Goal: Task Accomplishment & Management: Use online tool/utility

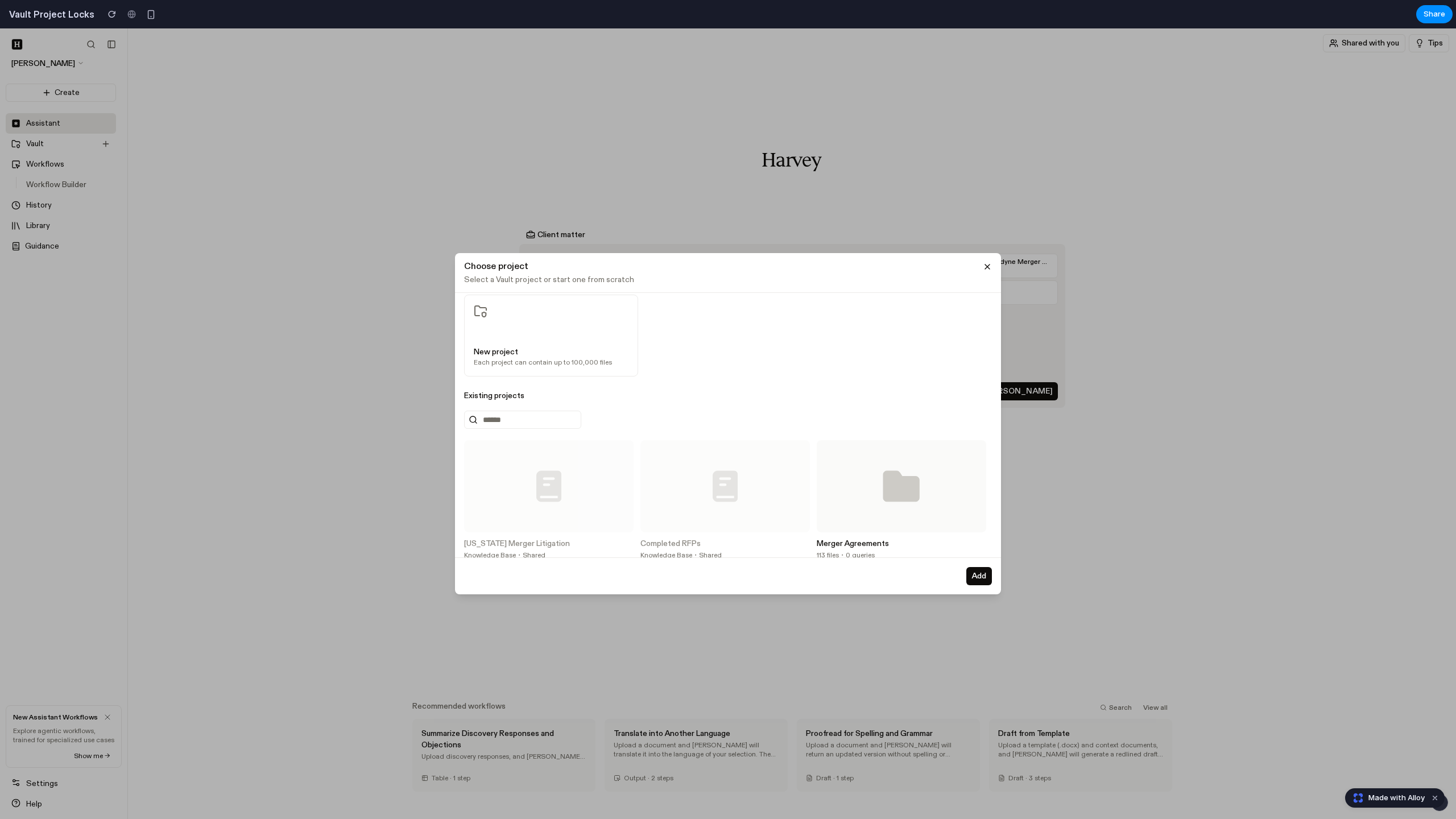
click at [631, 359] on button "New project Each project can contain up to 100,000 files" at bounding box center [551, 335] width 174 height 82
click at [898, 494] on icon at bounding box center [901, 486] width 36 height 31
click at [969, 579] on button "Add" at bounding box center [979, 576] width 25 height 18
click at [540, 428] on input "text" at bounding box center [522, 420] width 117 height 18
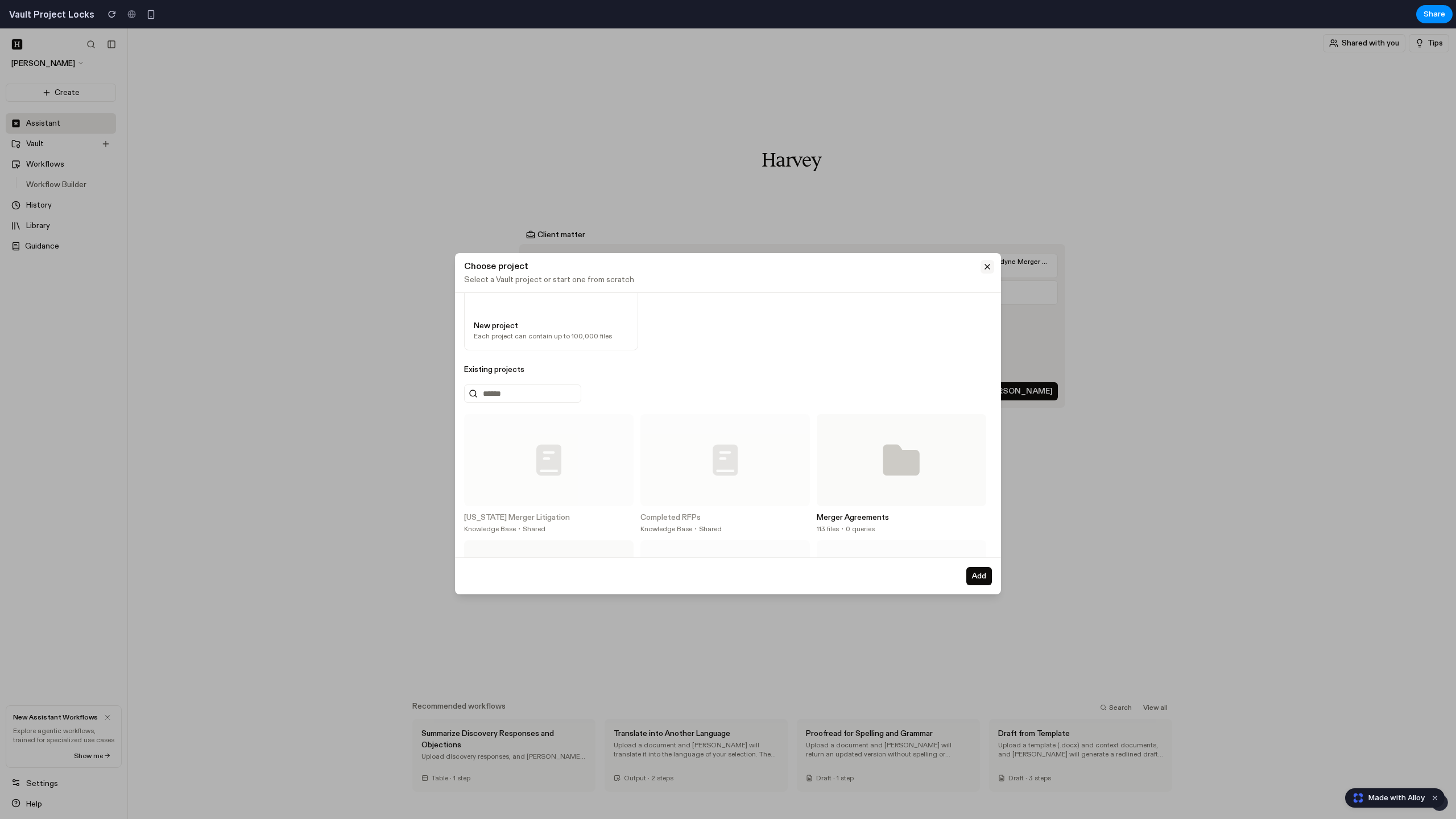
click at [985, 268] on icon at bounding box center [987, 267] width 9 height 9
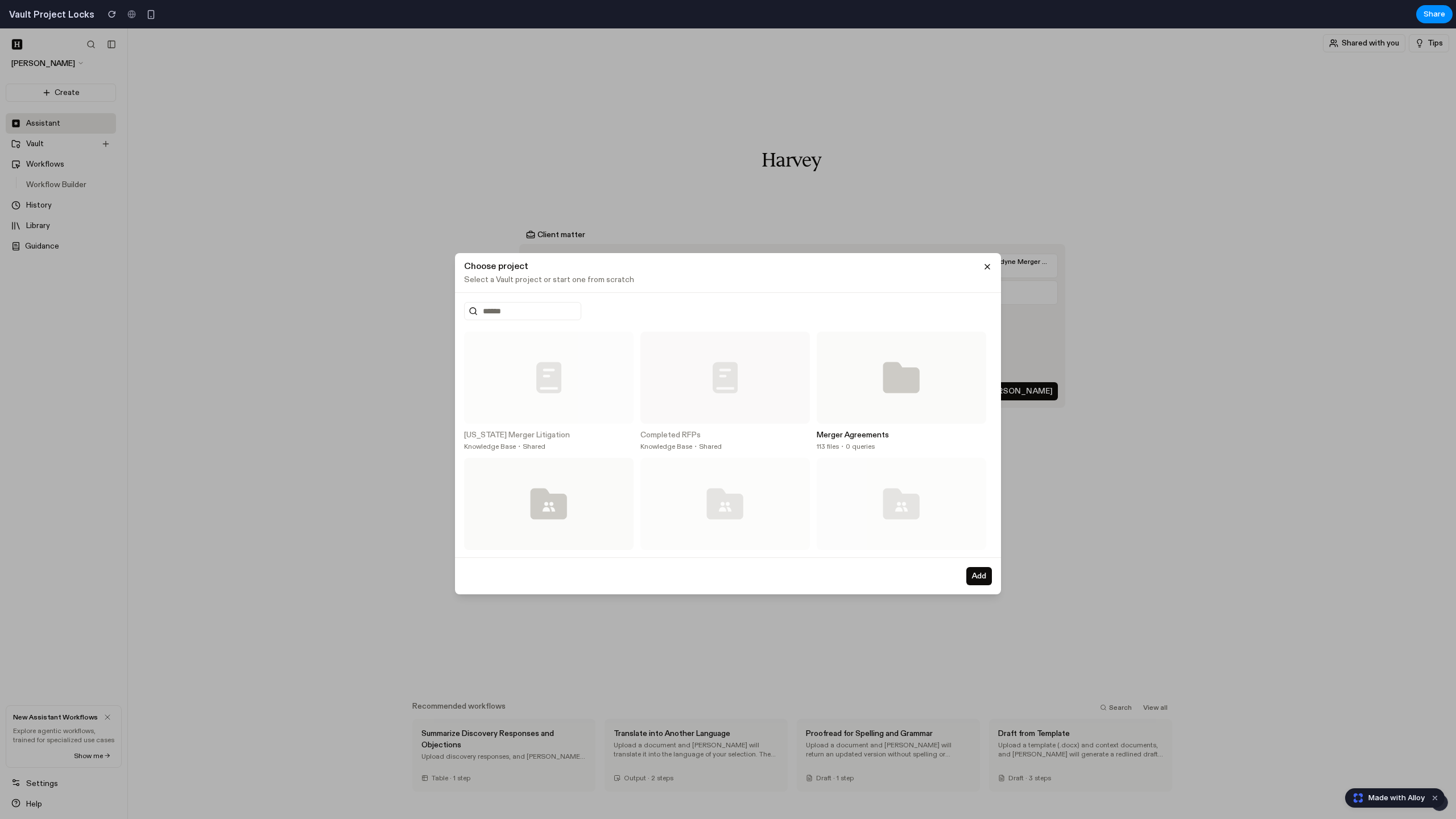
scroll to position [126, 0]
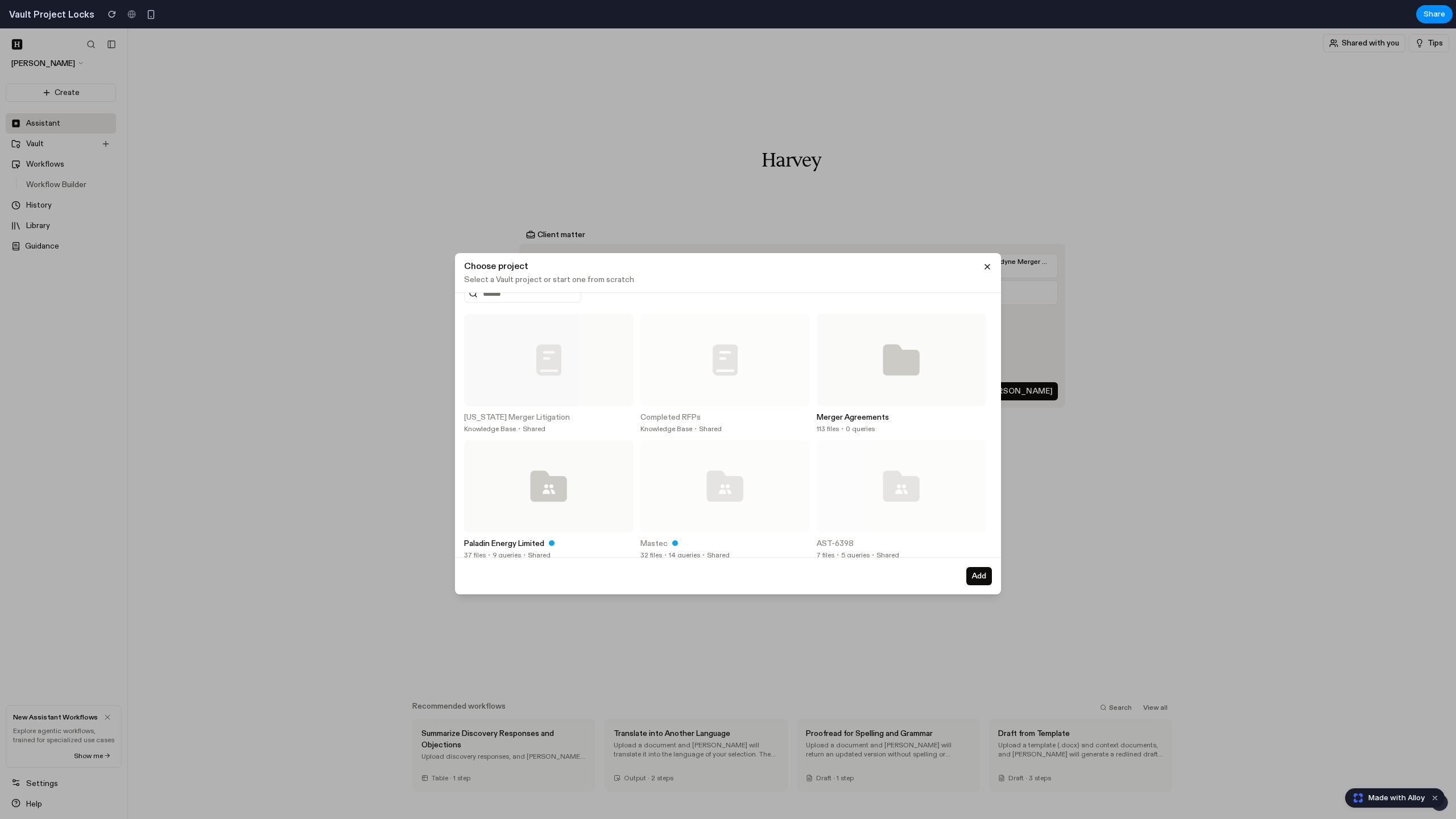
click at [571, 379] on div at bounding box center [549, 360] width 170 height 74
click at [464, 314] on button at bounding box center [549, 360] width 170 height 92
click at [995, 268] on div "Choose project Select a Vault project or start one from scratch" at bounding box center [728, 269] width 546 height 33
click at [988, 268] on icon at bounding box center [987, 266] width 4 height 4
